Goal: Navigation & Orientation: Find specific page/section

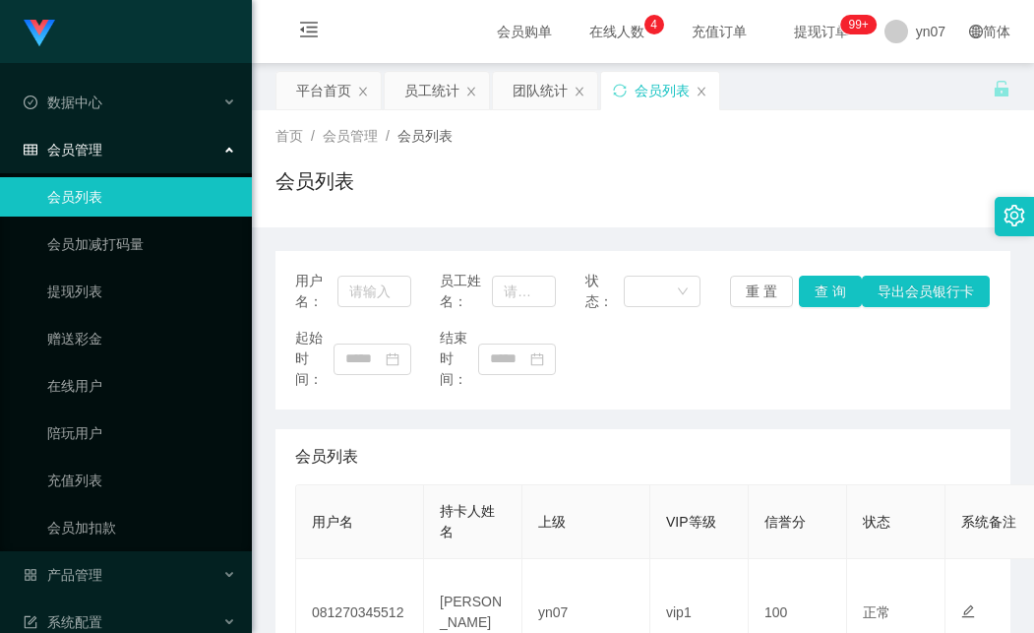
click at [1007, 420] on main "关闭左侧 关闭右侧 关闭其它 刷新页面 平台首页 员工统计 团队统计 会员列表 首页 / 会员管理 / 会员列表 / 会员列表 用户名： 员工姓名： 状态： …" at bounding box center [643, 503] width 782 height 881
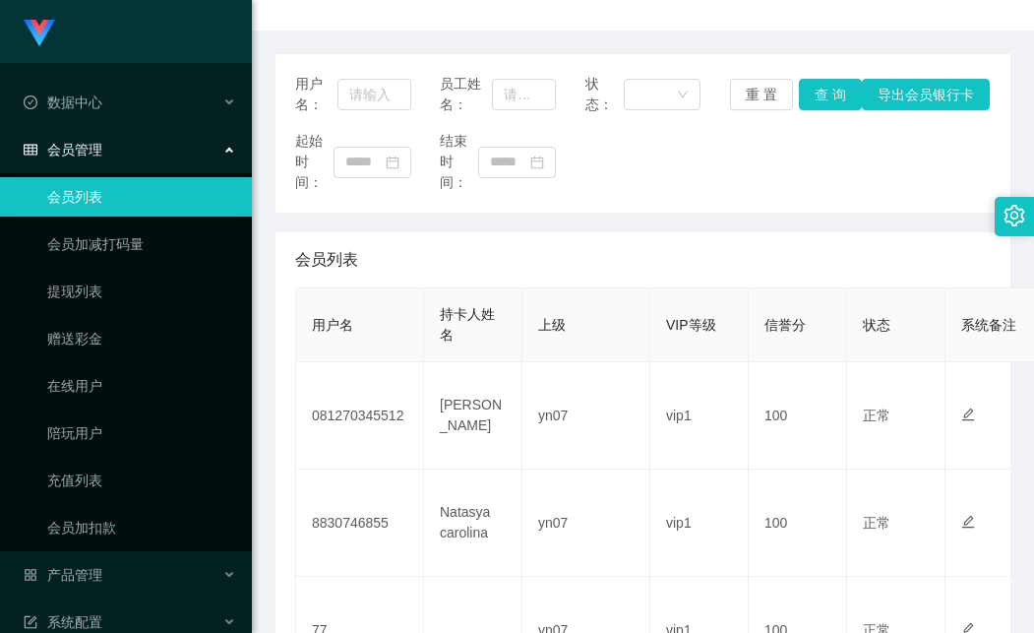
scroll to position [295, 0]
